Goal: Information Seeking & Learning: Learn about a topic

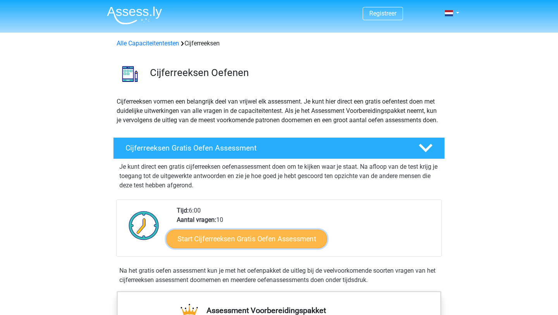
click at [239, 248] on link "Start Cijferreeksen Gratis Oefen Assessment" at bounding box center [246, 238] width 161 height 19
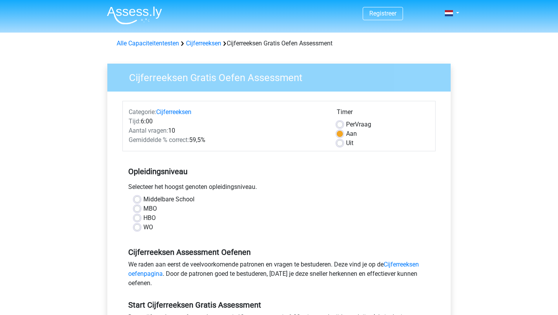
click at [346, 146] on label "Uit" at bounding box center [349, 142] width 7 height 9
click at [342, 146] on input "Uit" at bounding box center [340, 142] width 6 height 8
radio input "true"
click at [346, 134] on label "Aan" at bounding box center [351, 133] width 11 height 9
click at [341, 134] on input "Aan" at bounding box center [340, 133] width 6 height 8
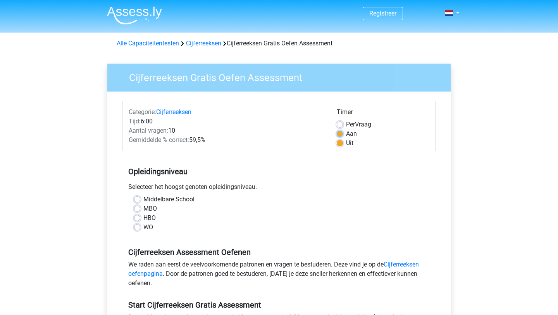
radio input "true"
click at [147, 212] on label "MBO" at bounding box center [150, 208] width 14 height 9
click at [140, 212] on input "MBO" at bounding box center [137, 208] width 6 height 8
radio input "true"
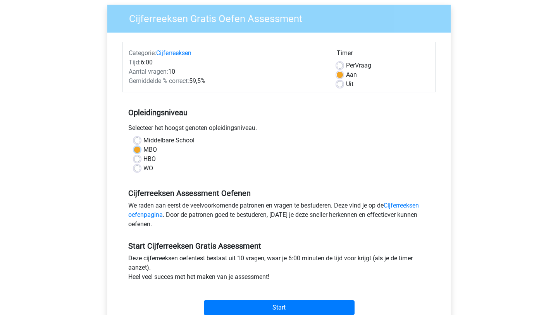
scroll to position [74, 0]
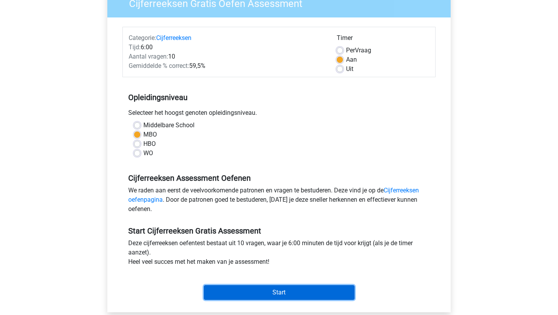
click at [312, 295] on input "Start" at bounding box center [279, 292] width 151 height 15
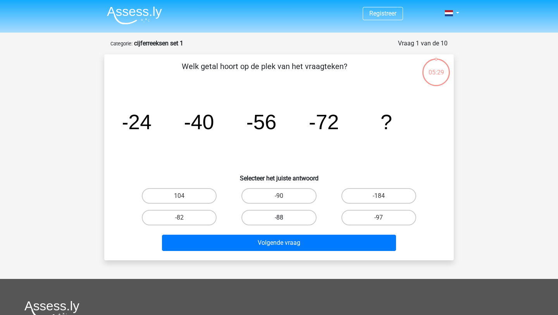
click at [280, 216] on label "-88" at bounding box center [278, 218] width 75 height 16
click at [280, 217] on input "-88" at bounding box center [281, 219] width 5 height 5
radio input "true"
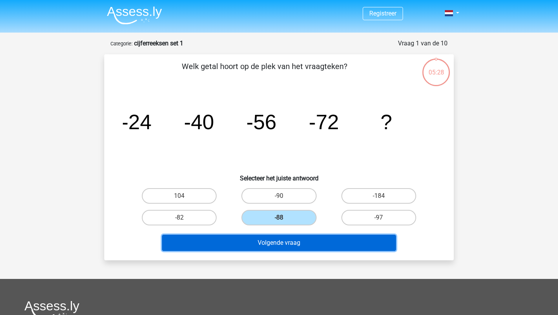
click at [283, 239] on button "Volgende vraag" at bounding box center [279, 242] width 234 height 16
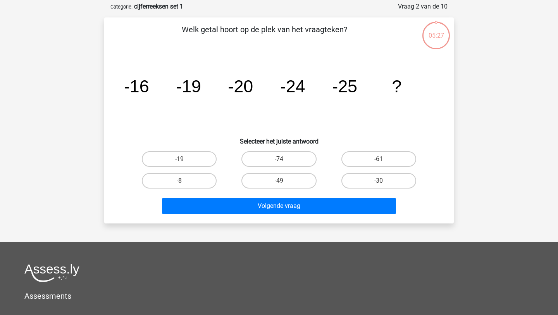
scroll to position [39, 0]
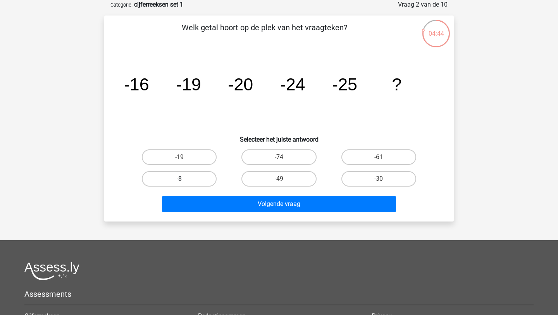
click at [201, 179] on label "-8" at bounding box center [179, 179] width 75 height 16
click at [184, 179] on input "-8" at bounding box center [181, 181] width 5 height 5
radio input "true"
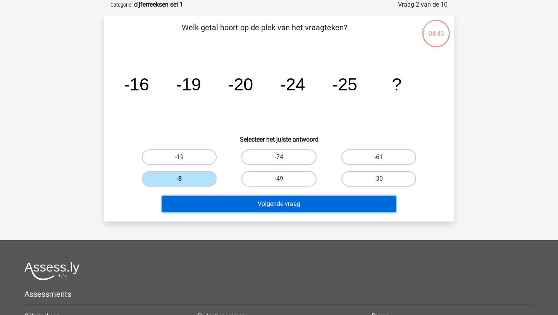
click at [212, 205] on button "Volgende vraag" at bounding box center [279, 204] width 234 height 16
